Goal: Information Seeking & Learning: Compare options

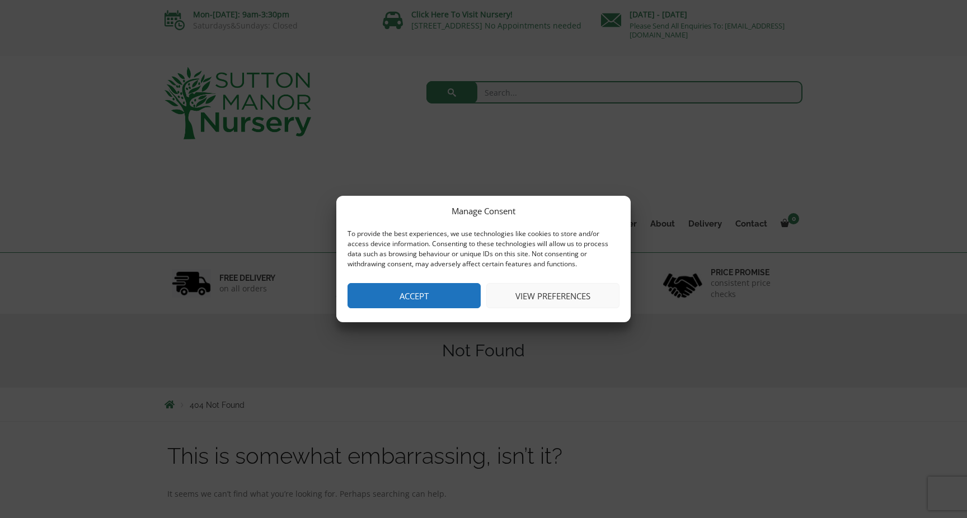
click at [427, 298] on button "Accept" at bounding box center [413, 295] width 133 height 25
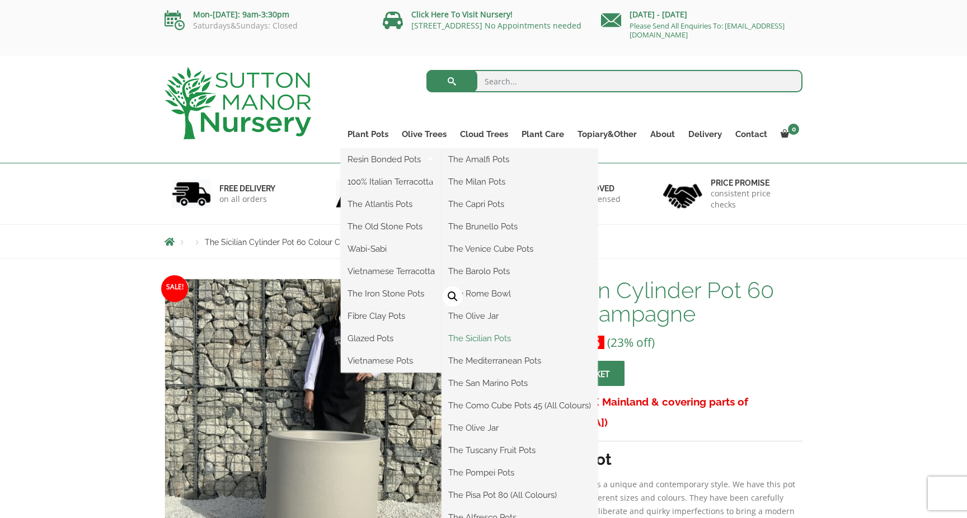
click at [488, 337] on link "The Sicilian Pots" at bounding box center [519, 338] width 156 height 17
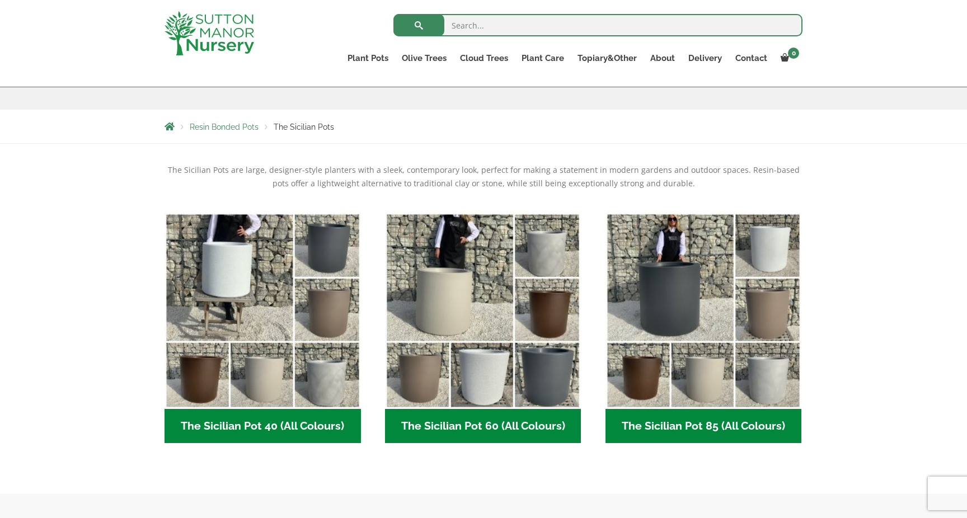
scroll to position [200, 0]
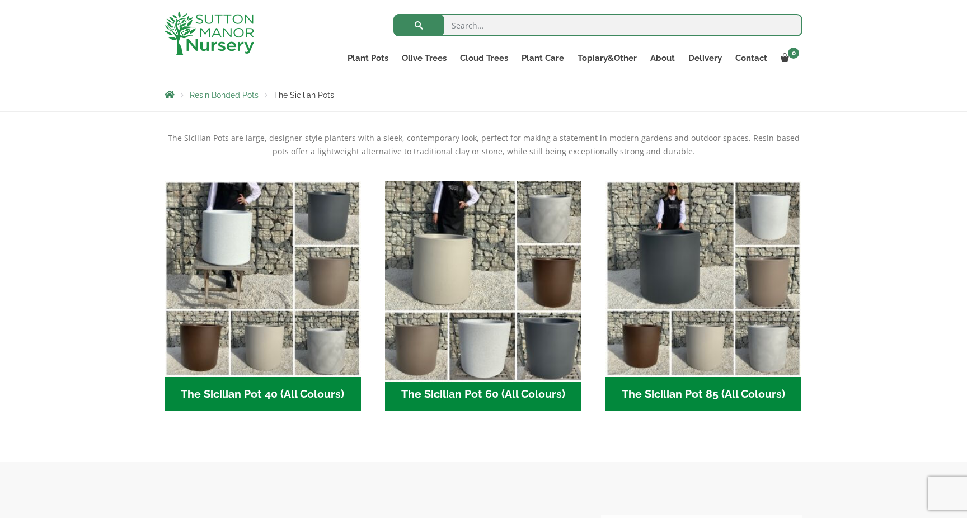
click at [502, 336] on img "Visit product category The Sicilian Pot 60 (All Colours)" at bounding box center [483, 279] width 206 height 206
click at [472, 310] on img "Visit product category The Sicilian Pot 60 (All Colours)" at bounding box center [483, 279] width 206 height 206
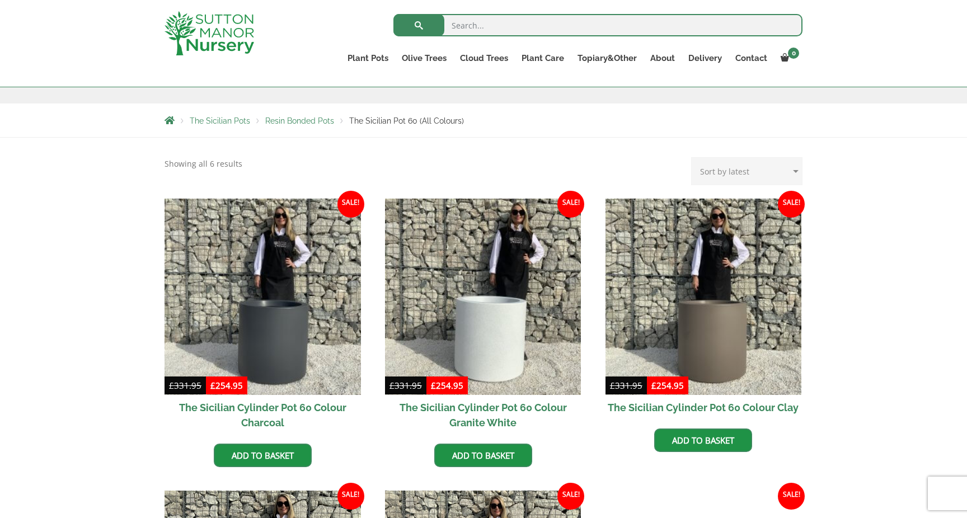
scroll to position [292, 0]
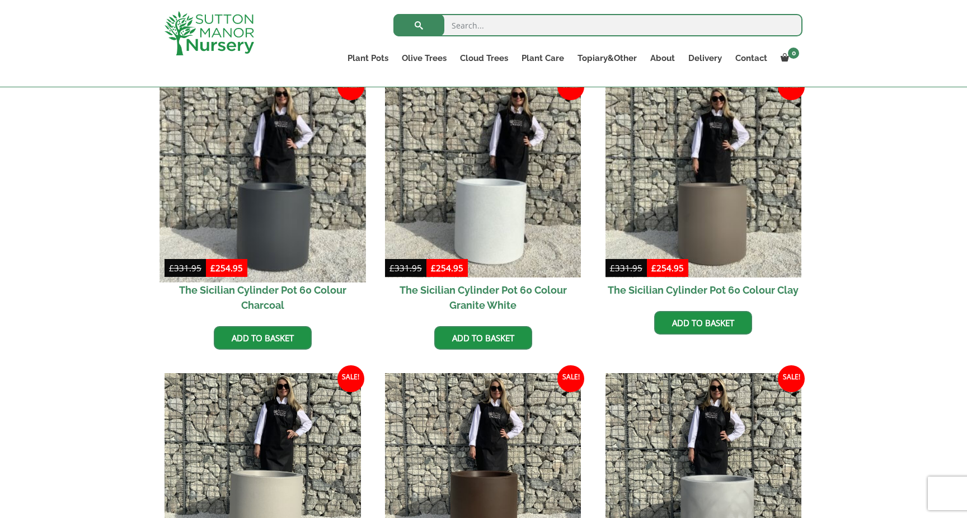
click at [264, 244] on img at bounding box center [262, 179] width 206 height 206
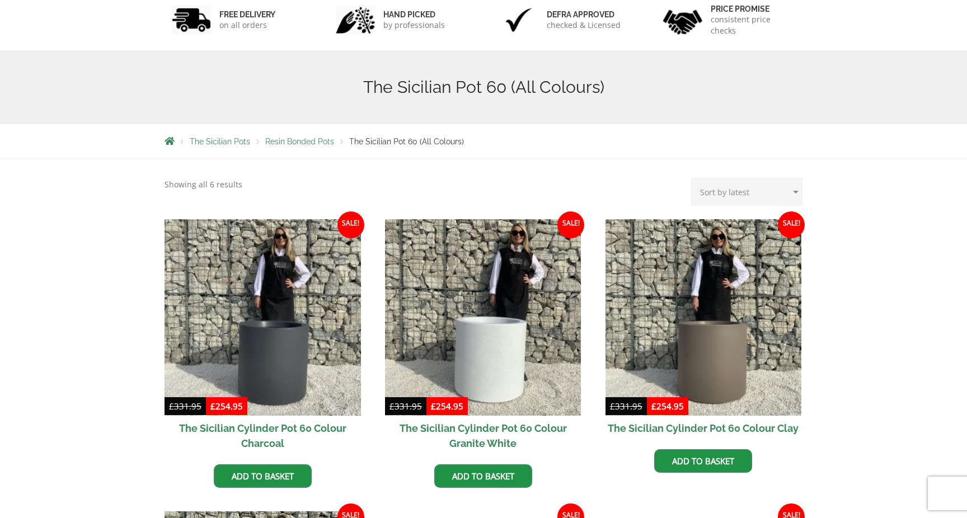
scroll to position [274, 0]
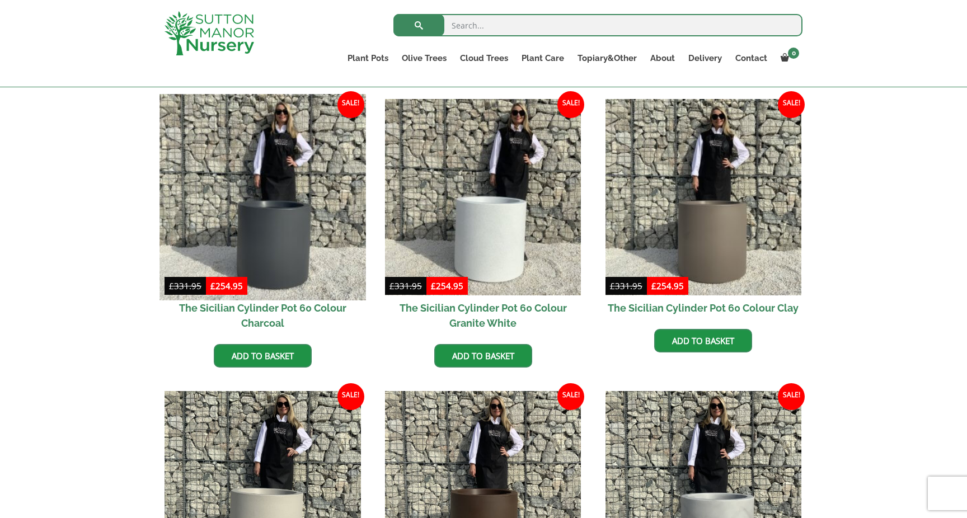
click at [281, 257] on img at bounding box center [262, 197] width 206 height 206
